Goal: Task Accomplishment & Management: Use online tool/utility

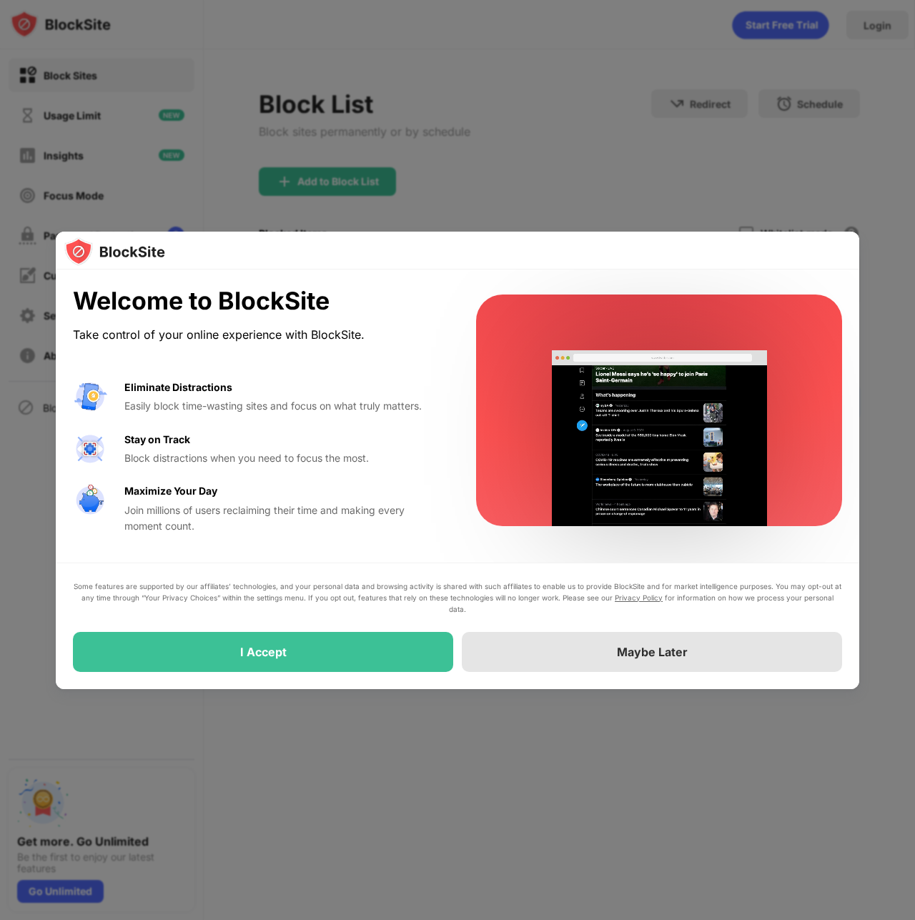
click at [586, 655] on div "Maybe Later" at bounding box center [652, 652] width 380 height 40
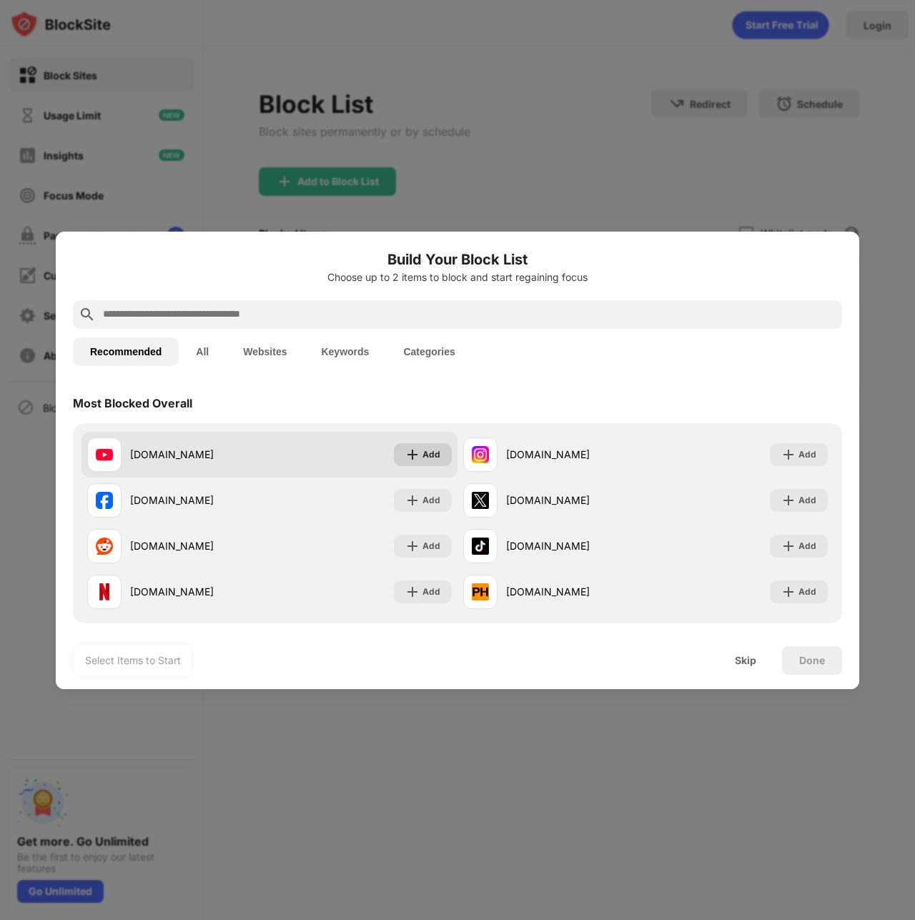
click at [422, 455] on div "Add" at bounding box center [431, 454] width 18 height 14
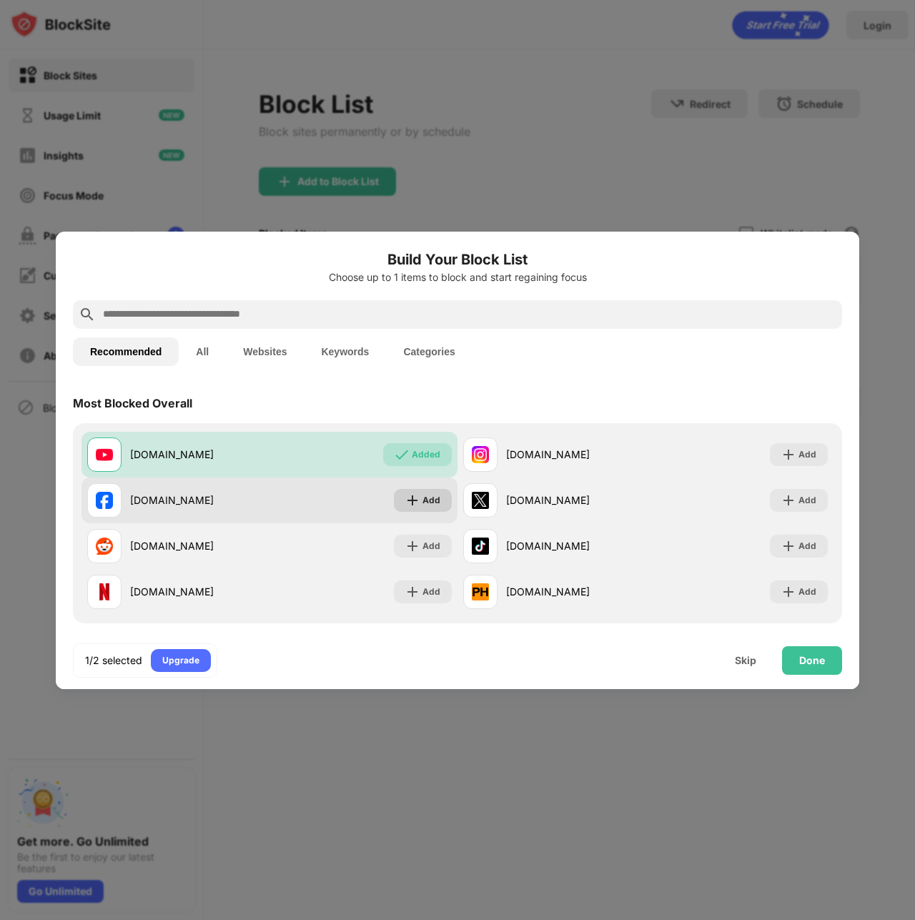
click at [422, 500] on div "Add" at bounding box center [431, 500] width 18 height 14
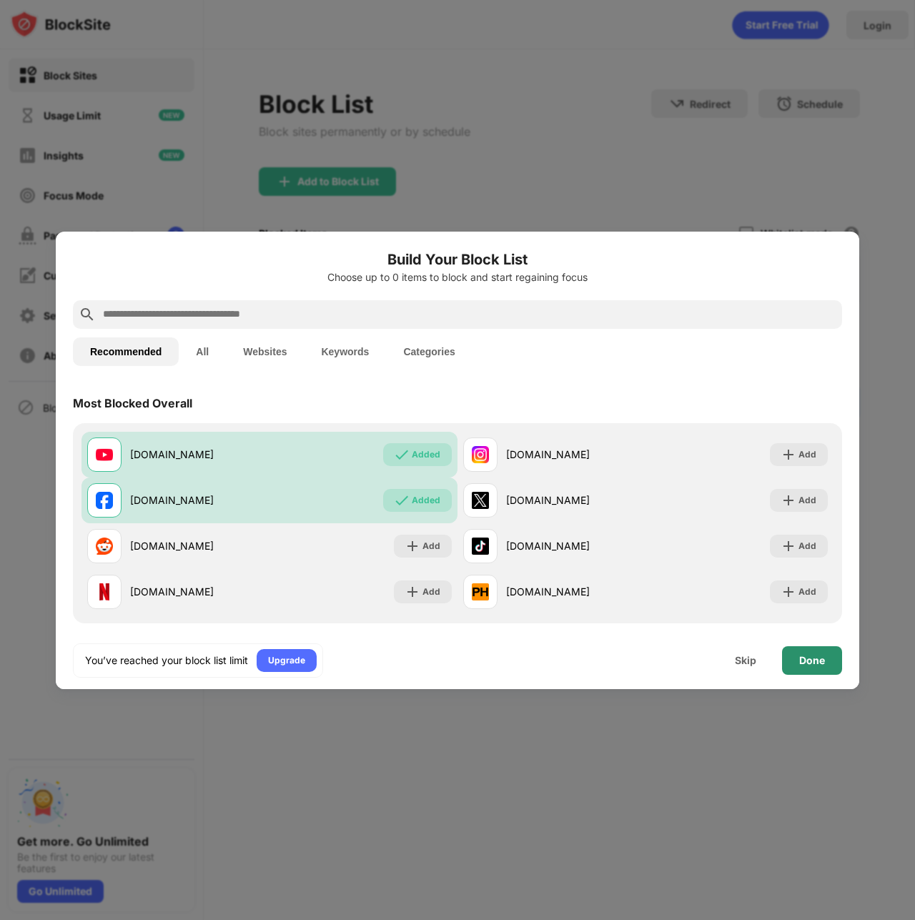
click at [814, 663] on div "Done" at bounding box center [812, 660] width 26 height 11
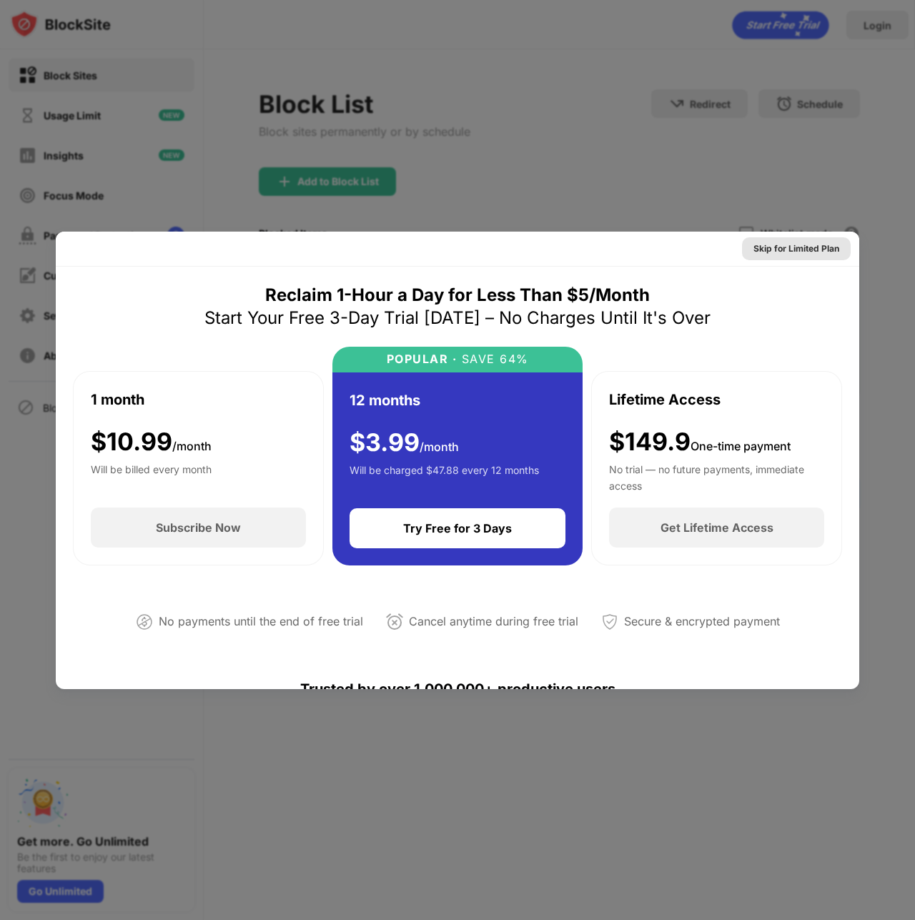
click at [784, 251] on div "Skip for Limited Plan" at bounding box center [796, 249] width 86 height 14
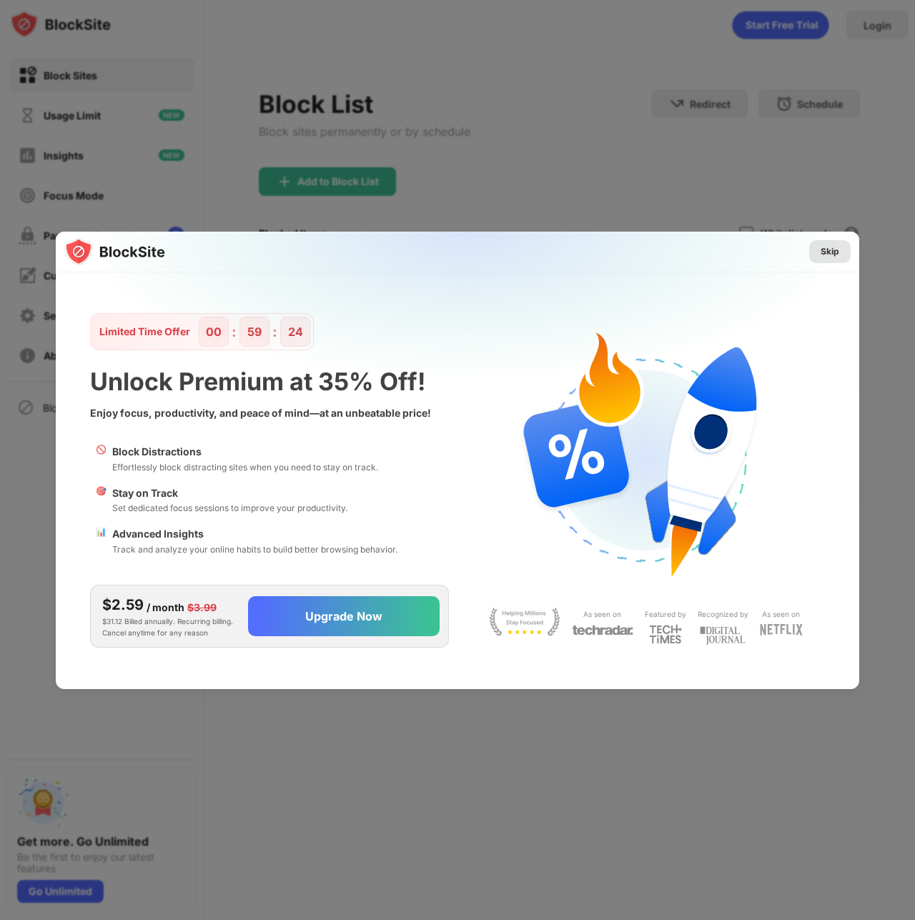
click at [832, 245] on div "Skip" at bounding box center [829, 251] width 19 height 14
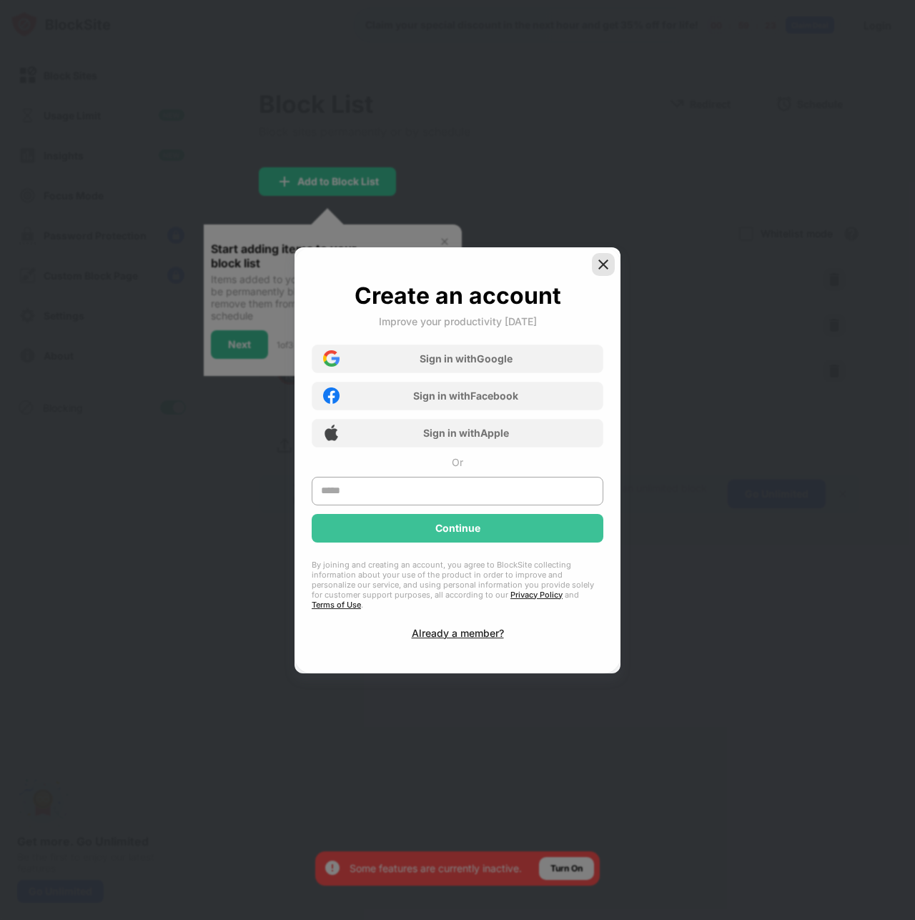
click at [601, 265] on img at bounding box center [603, 264] width 14 height 14
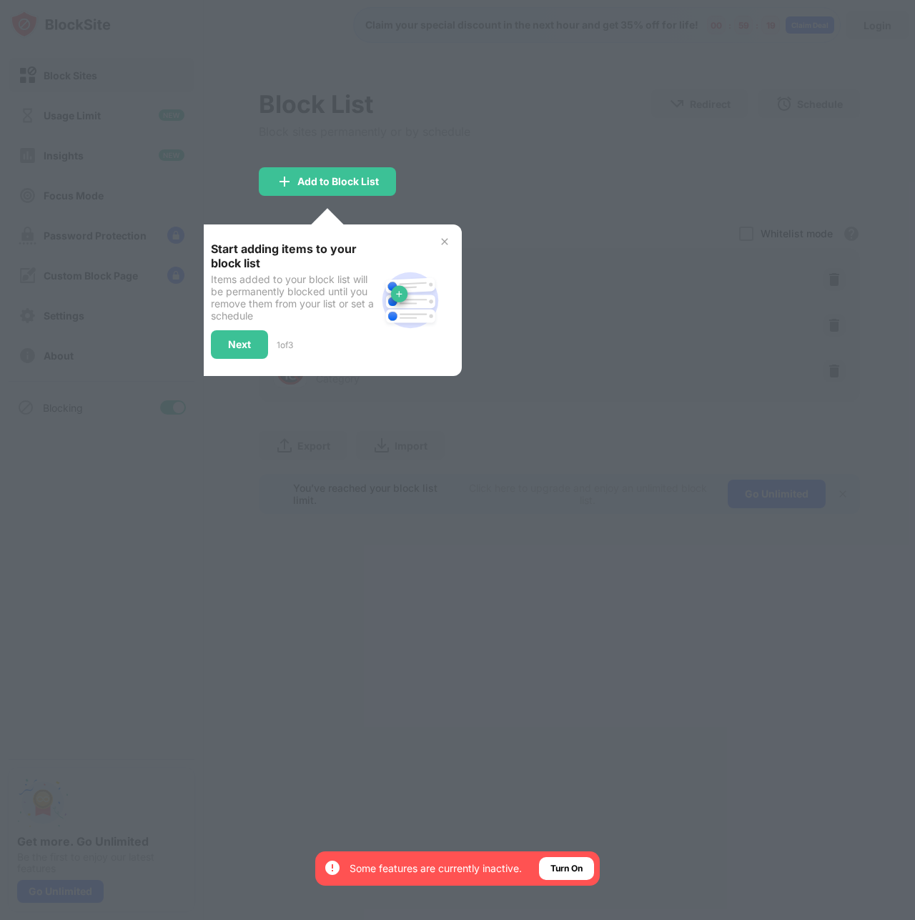
click at [445, 240] on img at bounding box center [444, 241] width 11 height 11
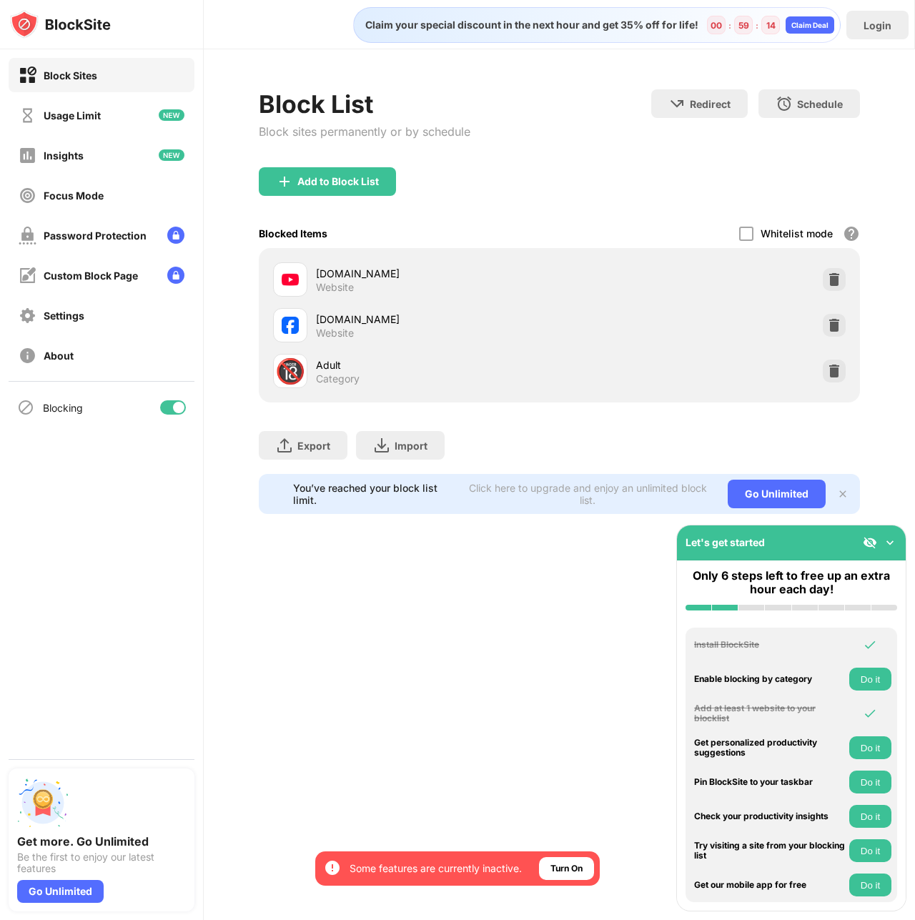
click at [888, 540] on img at bounding box center [890, 542] width 14 height 14
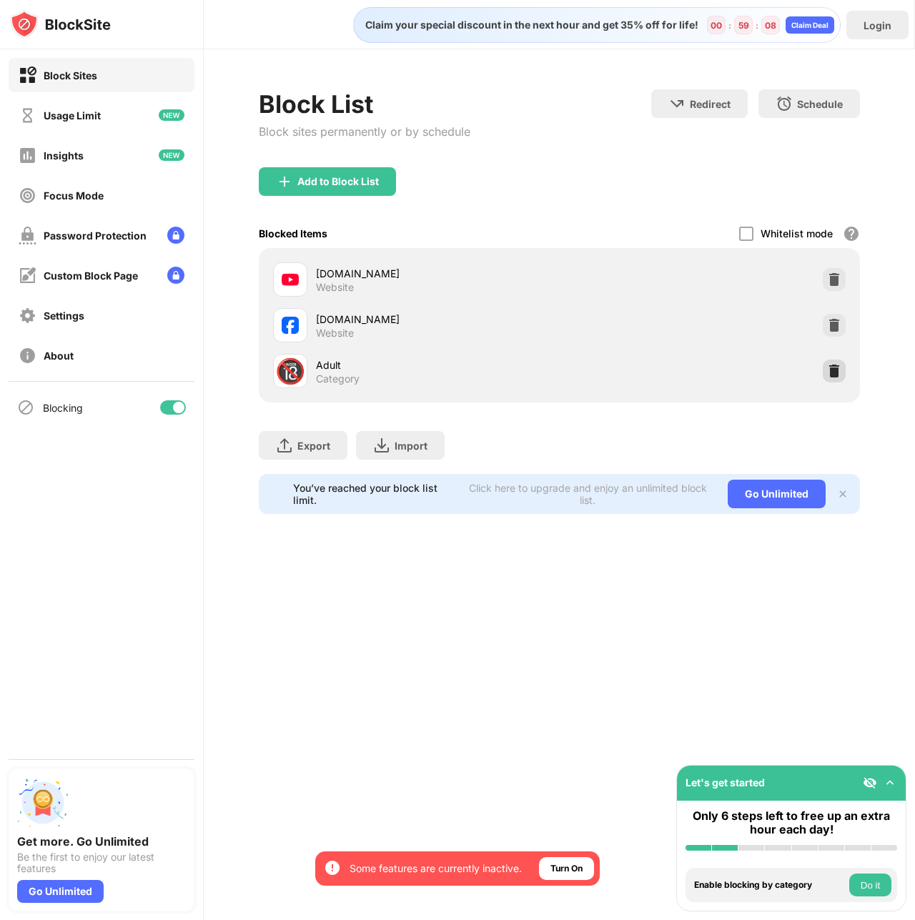
click at [839, 374] on img at bounding box center [834, 371] width 14 height 14
